Goal: Information Seeking & Learning: Understand process/instructions

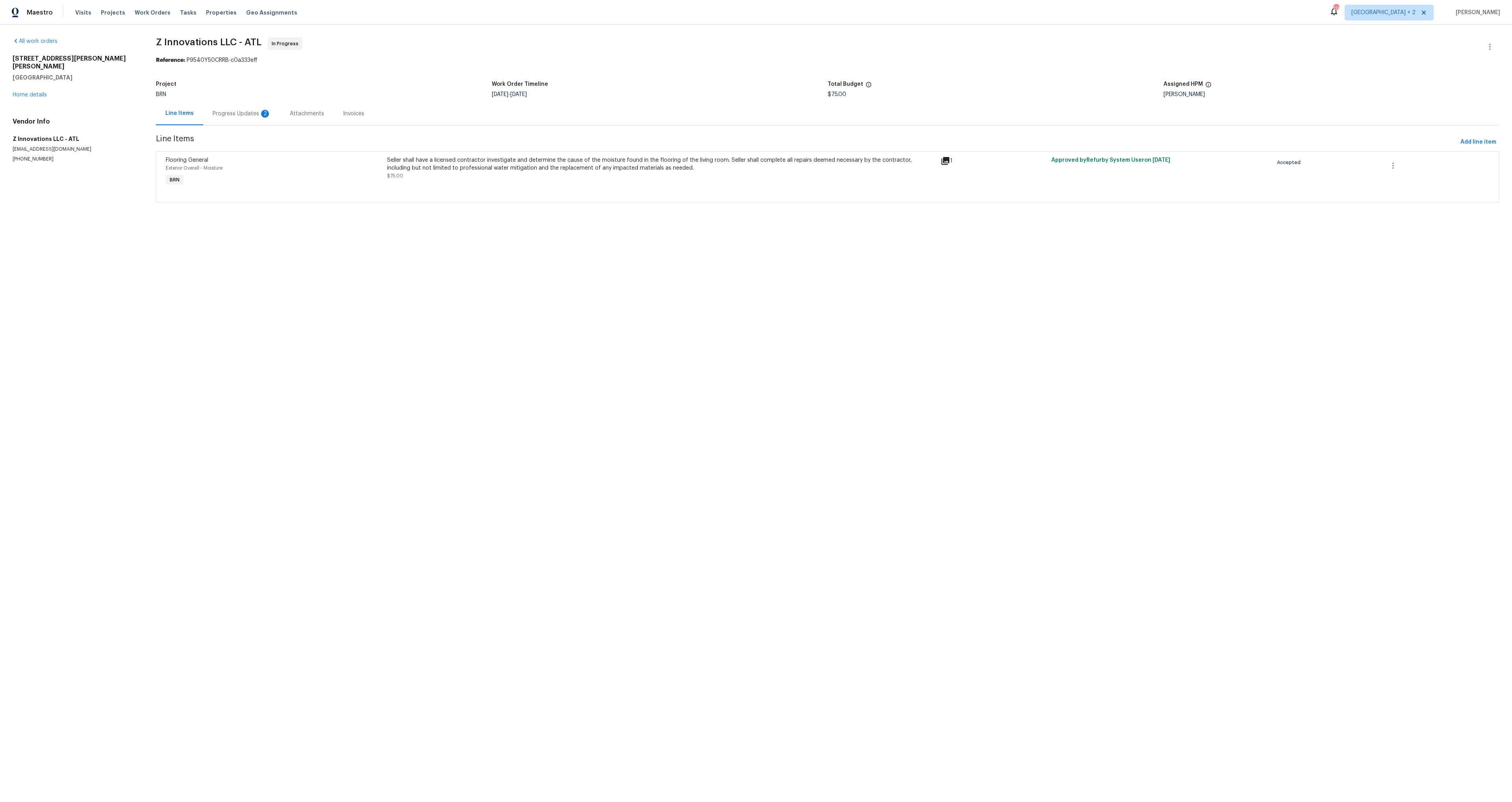
click at [453, 176] on div "Seller shall have a licensed contractor investigate and determine the cause of …" at bounding box center [661, 168] width 549 height 23
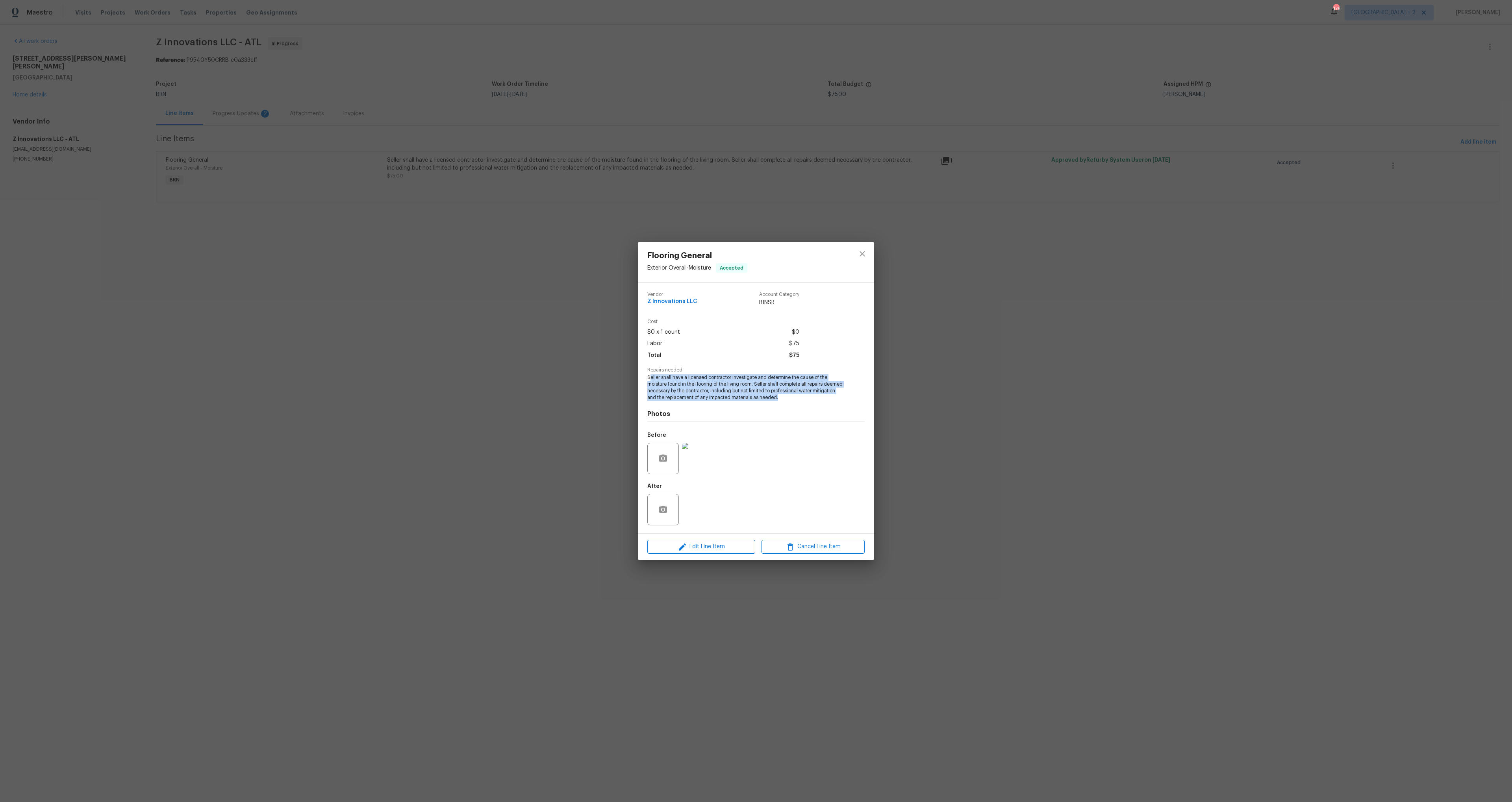
drag, startPoint x: 649, startPoint y: 378, endPoint x: 804, endPoint y: 396, distance: 156.0
click at [804, 396] on span "Seller shall have a licensed contractor investigate and determine the cause of …" at bounding box center [745, 387] width 195 height 26
drag, startPoint x: 648, startPoint y: 377, endPoint x: 807, endPoint y: 399, distance: 160.5
click at [807, 399] on span "Seller shall have a licensed contractor investigate and determine the cause of …" at bounding box center [745, 387] width 195 height 26
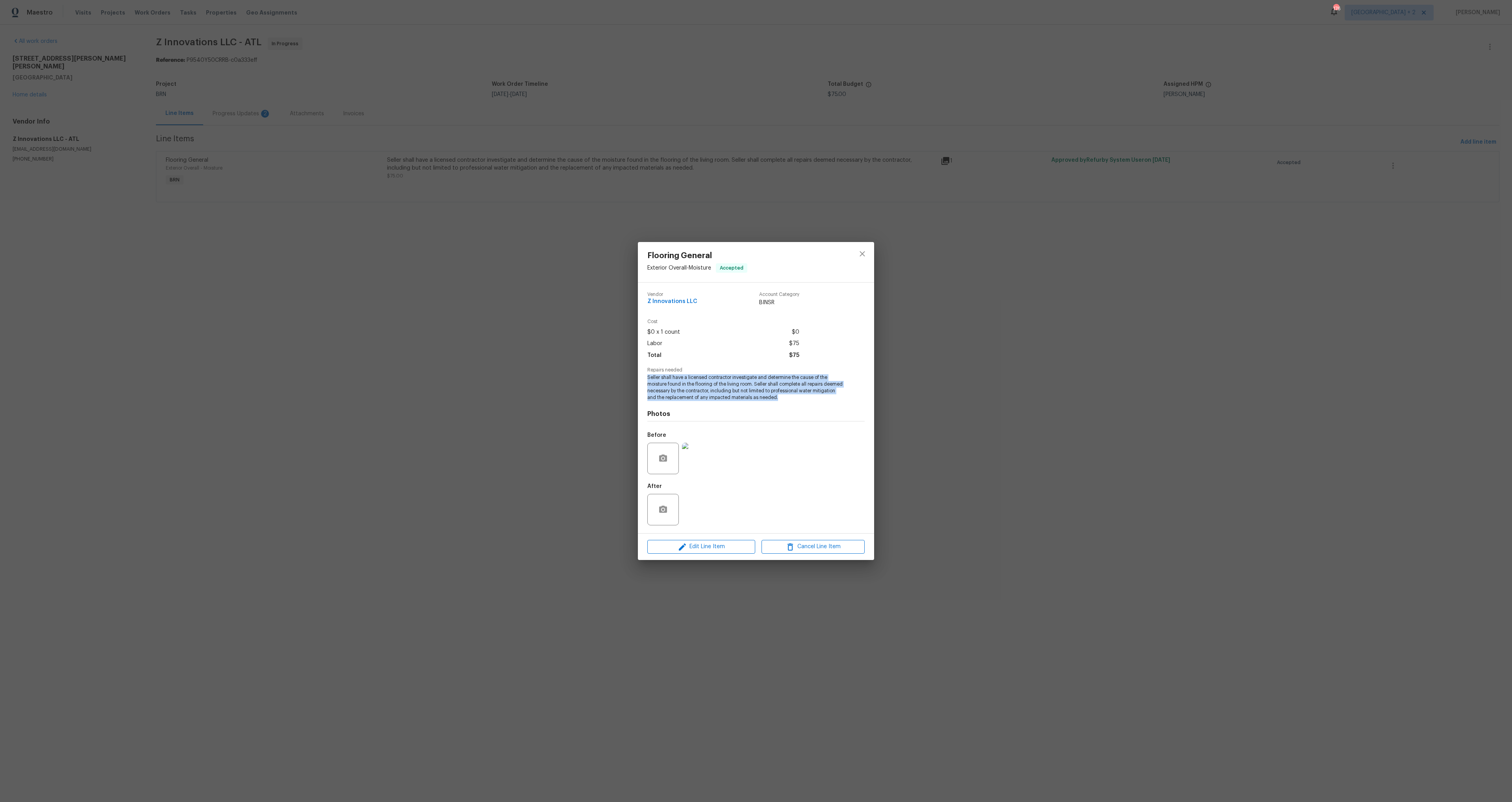
copy span "Seller shall have a licensed contractor investigate and determine the cause of …"
click at [701, 454] on img at bounding box center [698, 459] width 32 height 32
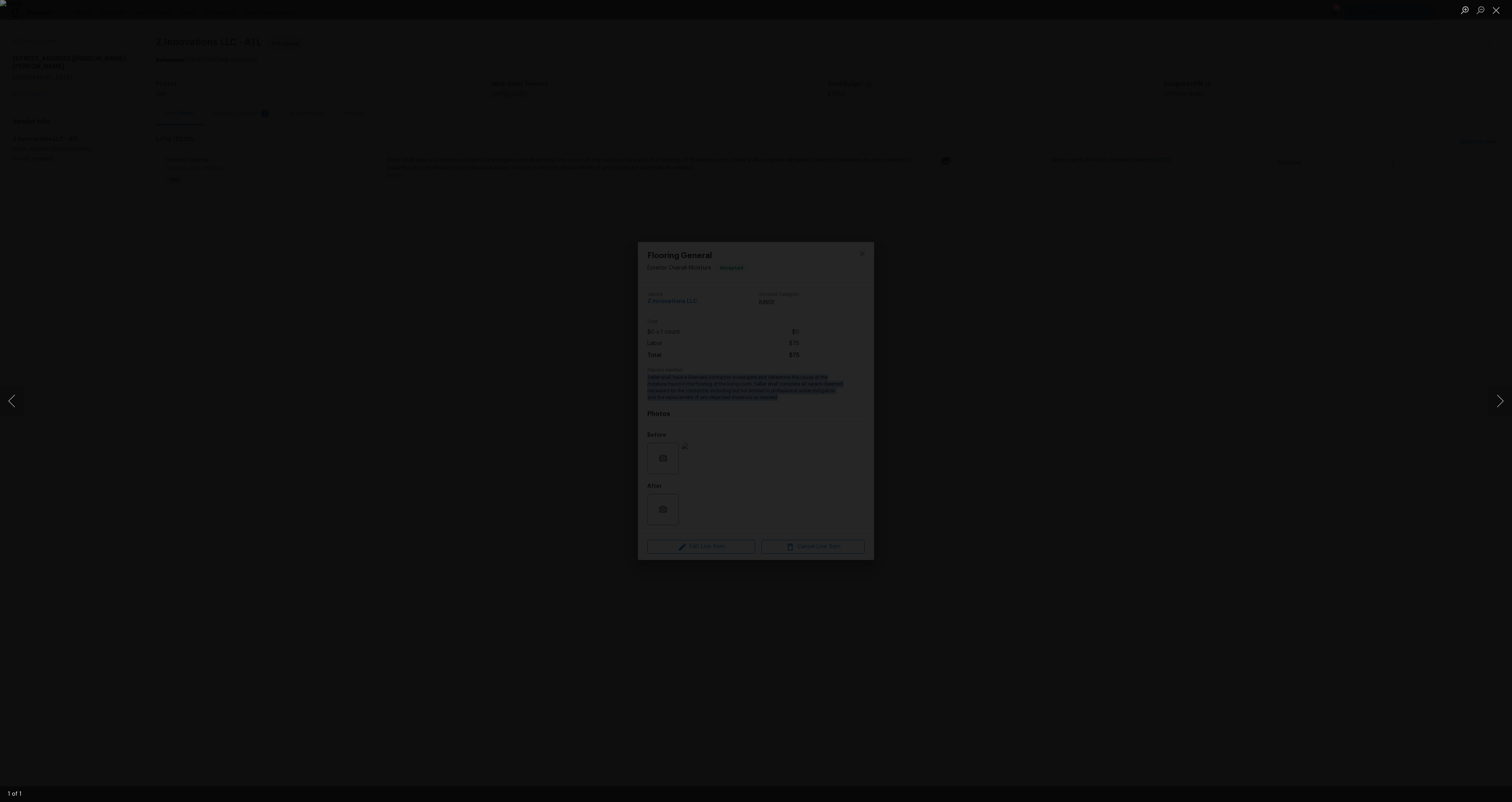
click at [516, 399] on div "Lightbox" at bounding box center [756, 401] width 1512 height 802
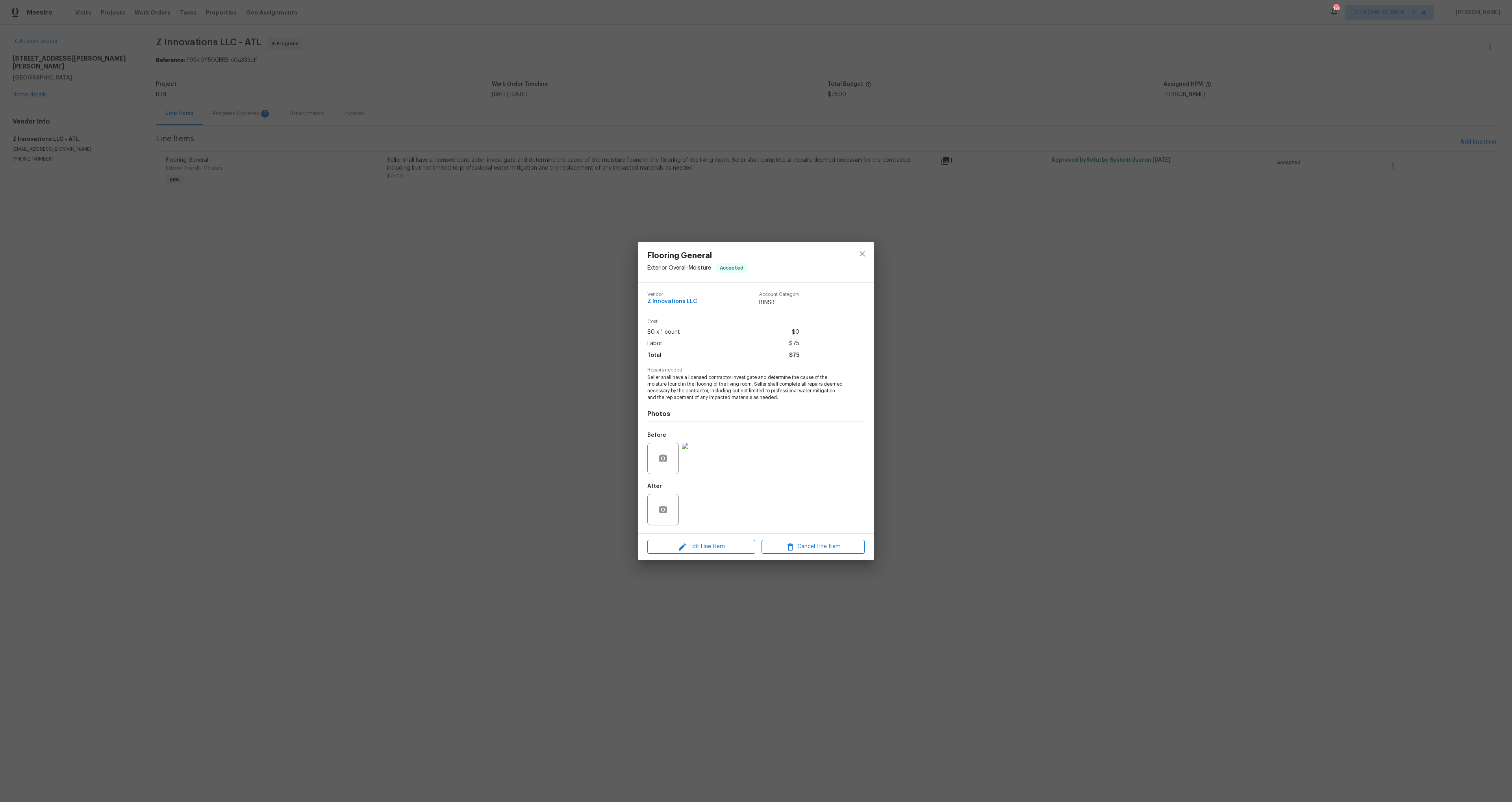
click at [577, 410] on div "Flooring General Exterior Overall - Moisture Accepted Vendor Z Innovations LLC …" at bounding box center [756, 401] width 1512 height 802
